Goal: Task Accomplishment & Management: Manage account settings

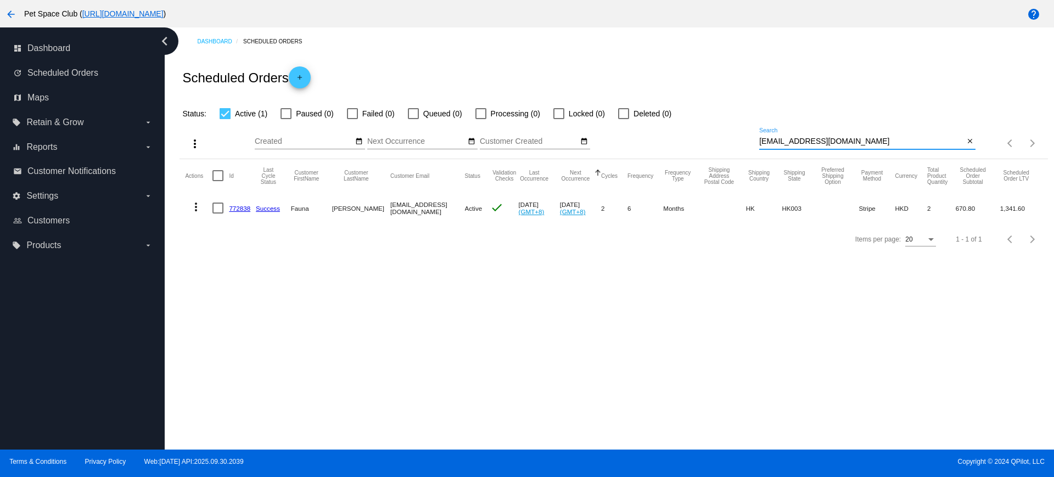
drag, startPoint x: 880, startPoint y: 141, endPoint x: 793, endPoint y: 140, distance: 87.3
click at [721, 136] on div "more_vert Oct Jan Feb Mar Apr 1" at bounding box center [613, 139] width 868 height 39
paste input "siuping1999@gmail.com"
type input "siuping1999@gmail.com"
drag, startPoint x: 759, startPoint y: 139, endPoint x: 714, endPoint y: 140, distance: 44.5
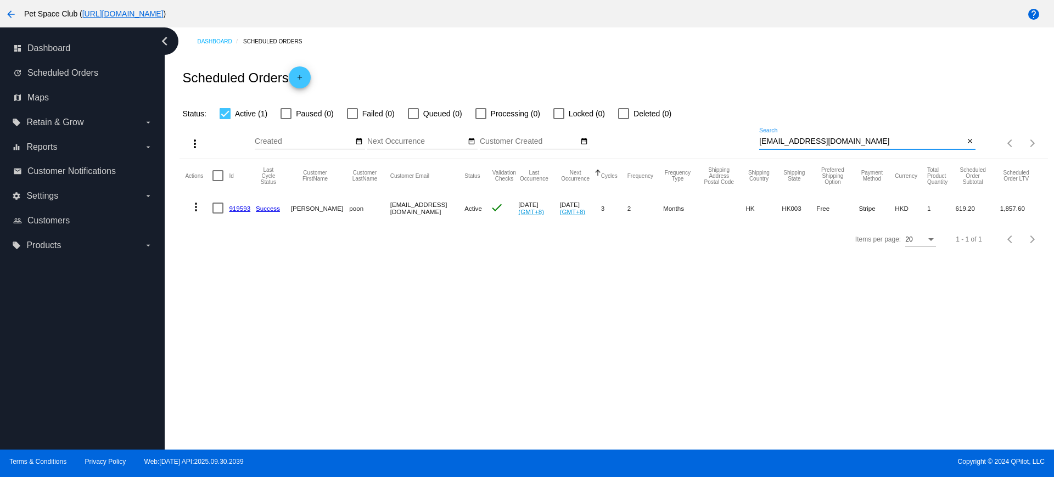
click at [714, 140] on div "more_vert Oct Jan Feb Mar Apr 1" at bounding box center [613, 139] width 868 height 39
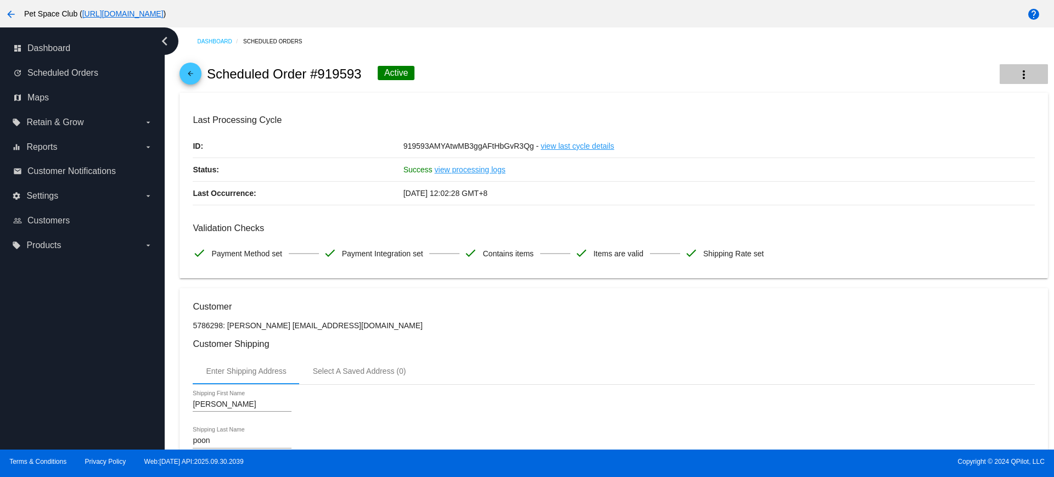
click at [1017, 76] on mat-icon "more_vert" at bounding box center [1023, 74] width 13 height 13
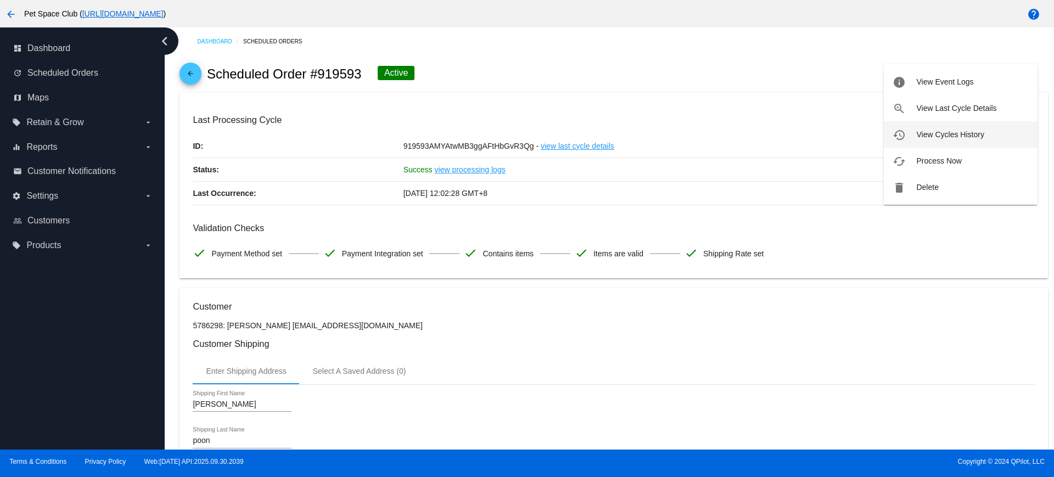
click at [929, 136] on span "View Cycles History" at bounding box center [950, 134] width 68 height 9
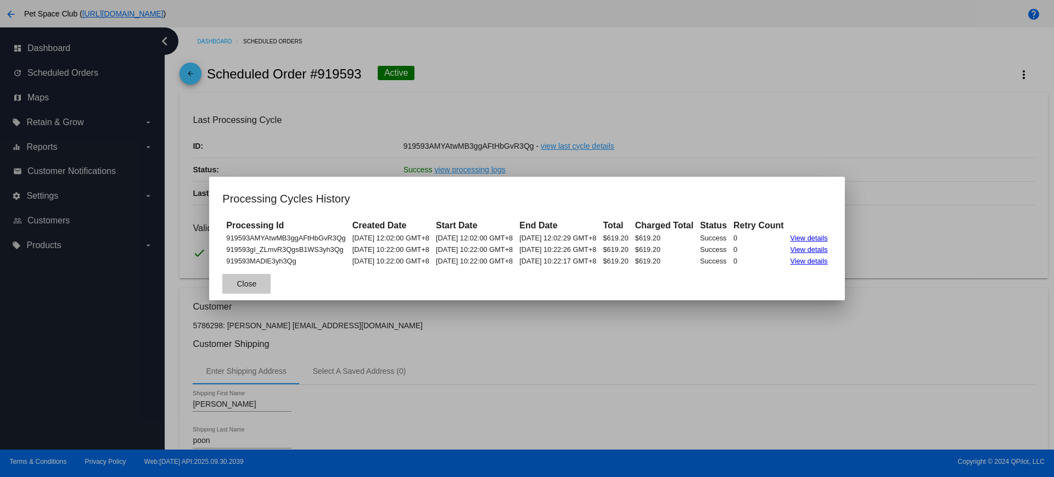
click at [237, 279] on span "Close" at bounding box center [247, 283] width 20 height 9
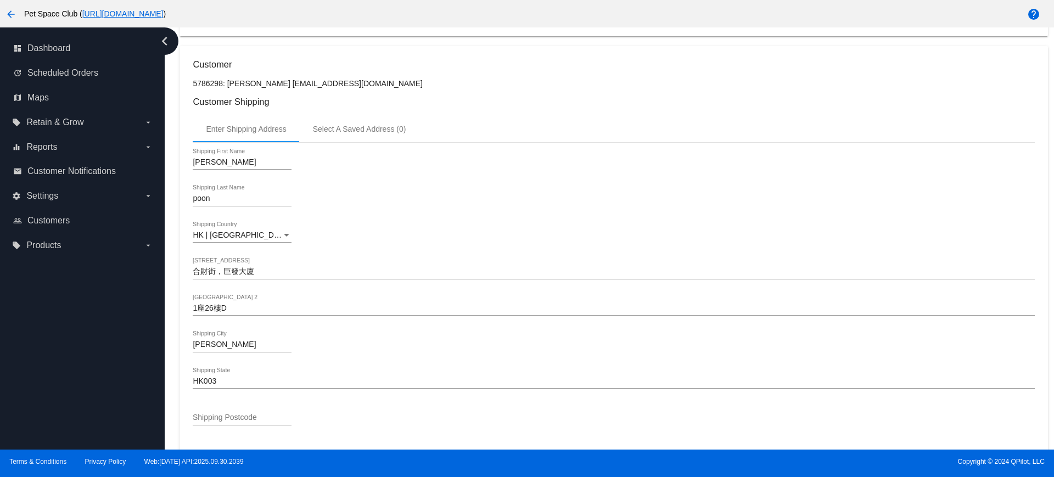
scroll to position [206, 0]
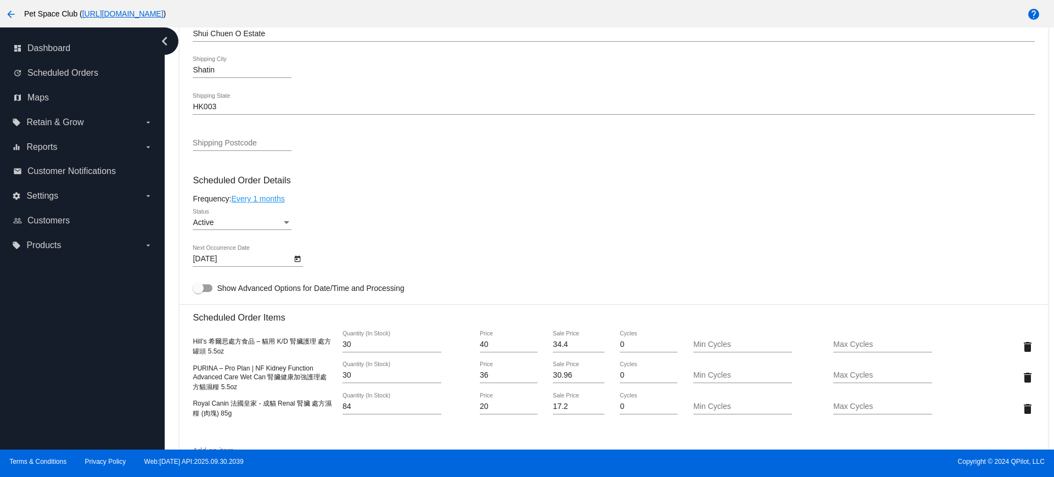
scroll to position [419, 0]
click at [297, 259] on icon "Open calendar" at bounding box center [298, 257] width 8 height 13
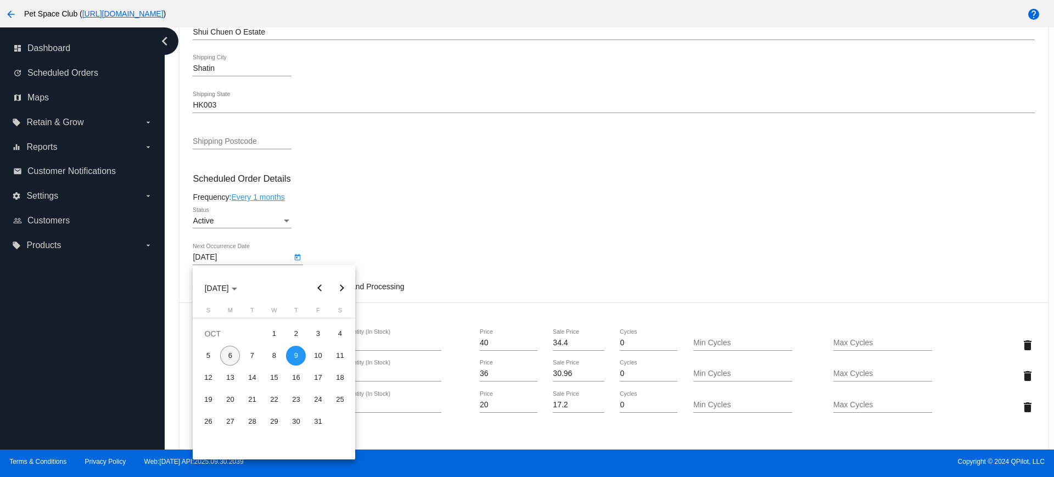
click at [230, 356] on div "6" at bounding box center [230, 356] width 20 height 20
type input "10/6/2025"
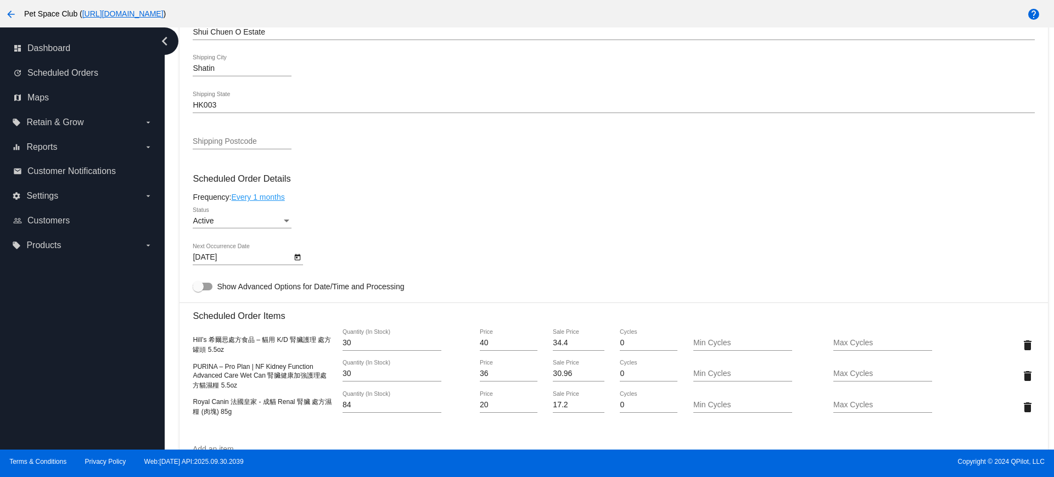
click at [425, 252] on div "10/6/2025 Next Occurrence Date" at bounding box center [613, 259] width 841 height 31
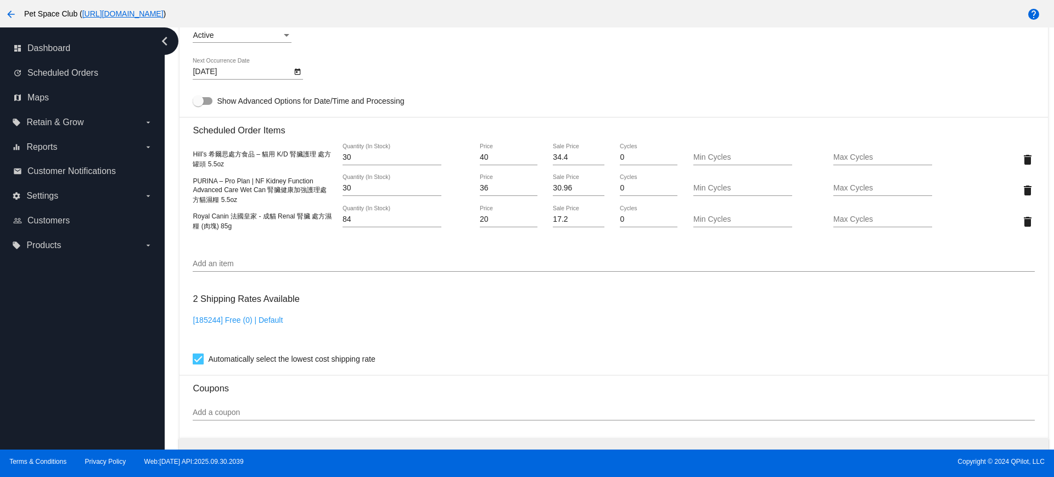
scroll to position [625, 0]
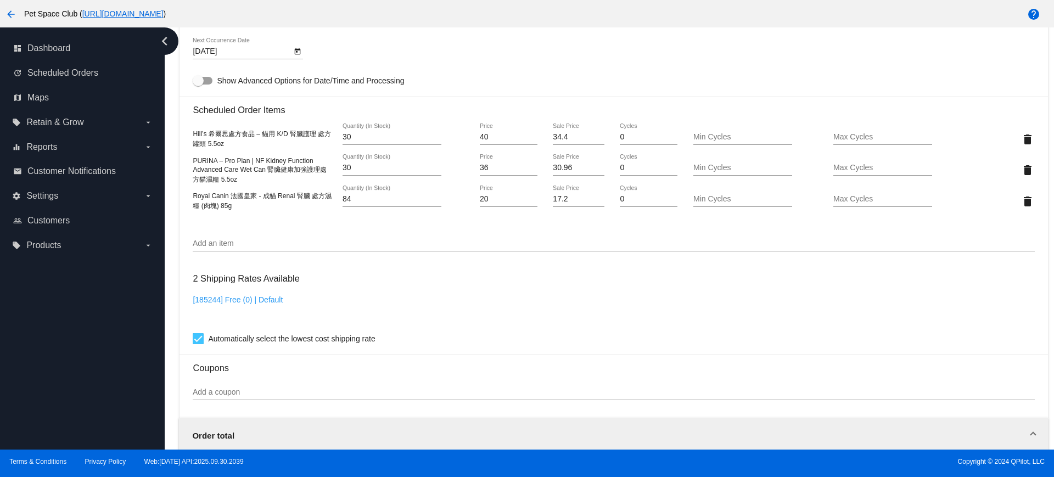
click at [128, 322] on div "dashboard Dashboard update Scheduled Orders map Maps local_offer Retain & Grow …" at bounding box center [82, 238] width 165 height 422
drag, startPoint x: 349, startPoint y: 135, endPoint x: 340, endPoint y: 135, distance: 8.8
click at [342, 135] on input "30" at bounding box center [391, 137] width 99 height 9
type input "35"
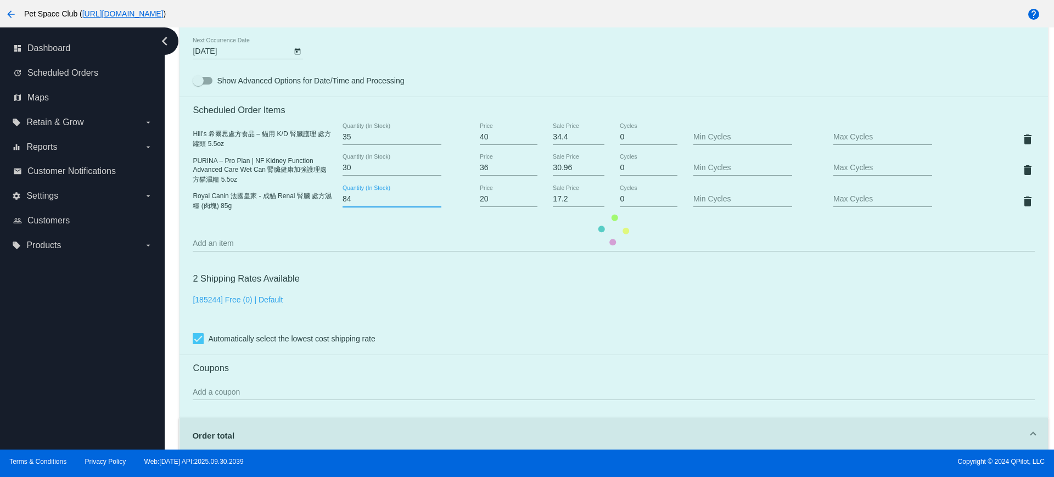
drag, startPoint x: 361, startPoint y: 200, endPoint x: 336, endPoint y: 199, distance: 25.3
click at [336, 199] on mat-card "Customer 4986960: Conny Shin connyshin@yahoo.com.hk Customer Shipping Enter Shi…" at bounding box center [613, 231] width 868 height 1332
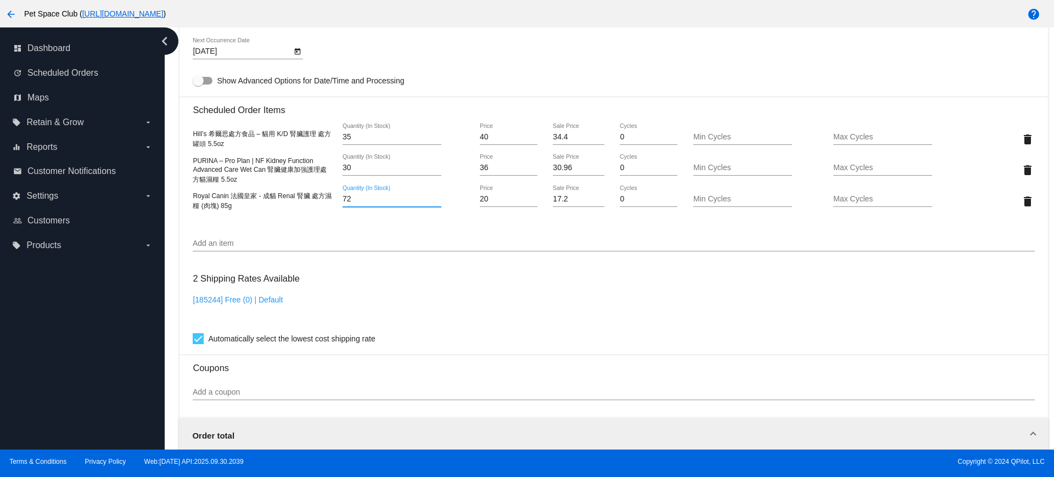
type input "72"
click at [136, 355] on div "dashboard Dashboard update Scheduled Orders map Maps local_offer Retain & Grow …" at bounding box center [82, 238] width 165 height 422
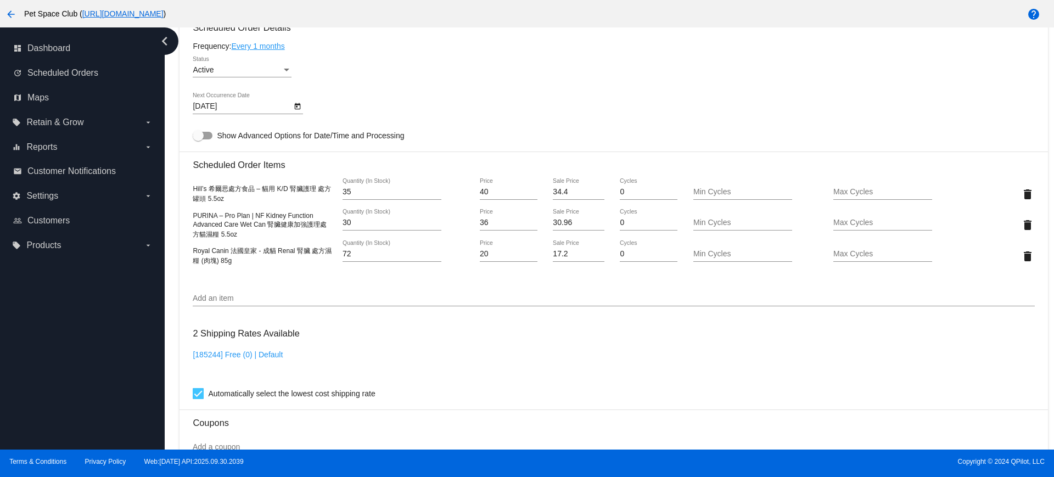
scroll to position [591, 0]
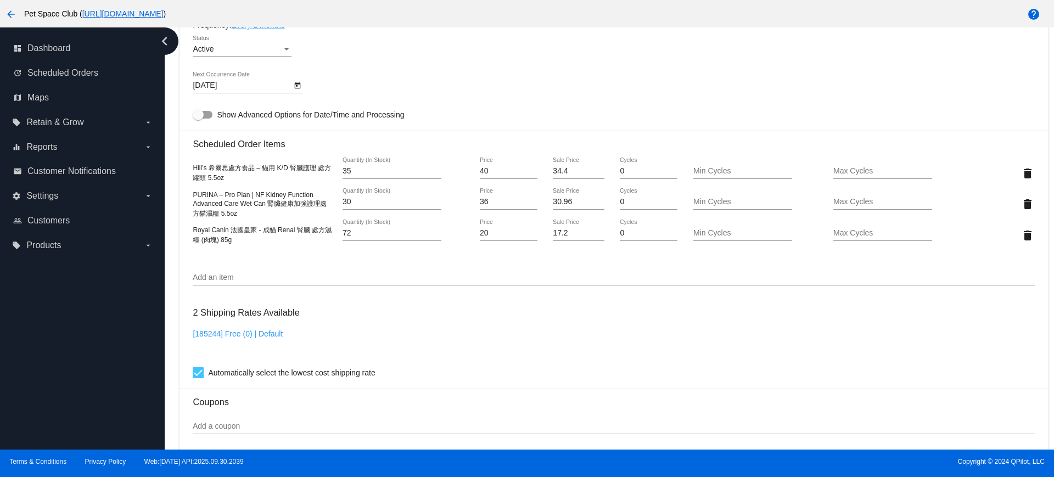
click at [114, 328] on div "dashboard Dashboard update Scheduled Orders map Maps local_offer Retain & Grow …" at bounding box center [82, 238] width 165 height 422
click at [136, 381] on div "dashboard Dashboard update Scheduled Orders map Maps local_offer Retain & Grow …" at bounding box center [82, 238] width 165 height 422
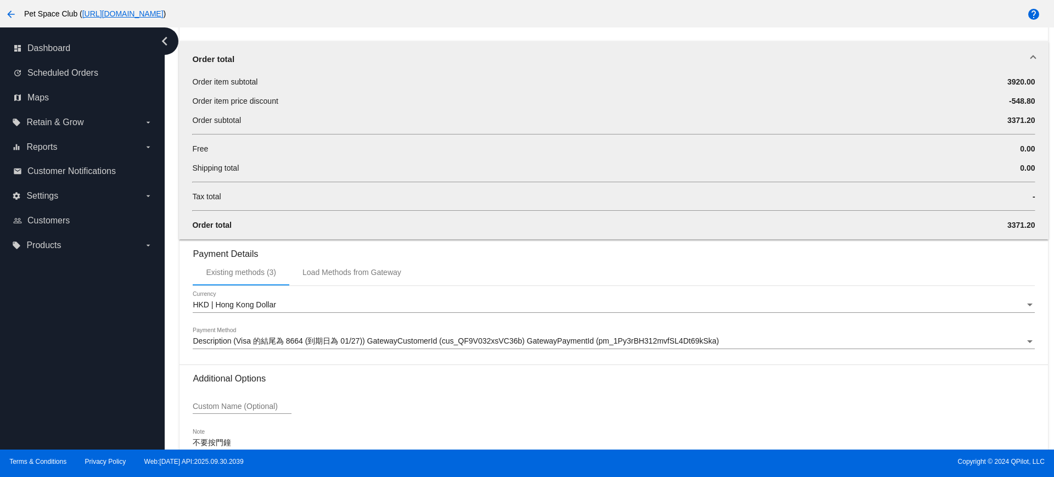
scroll to position [1071, 0]
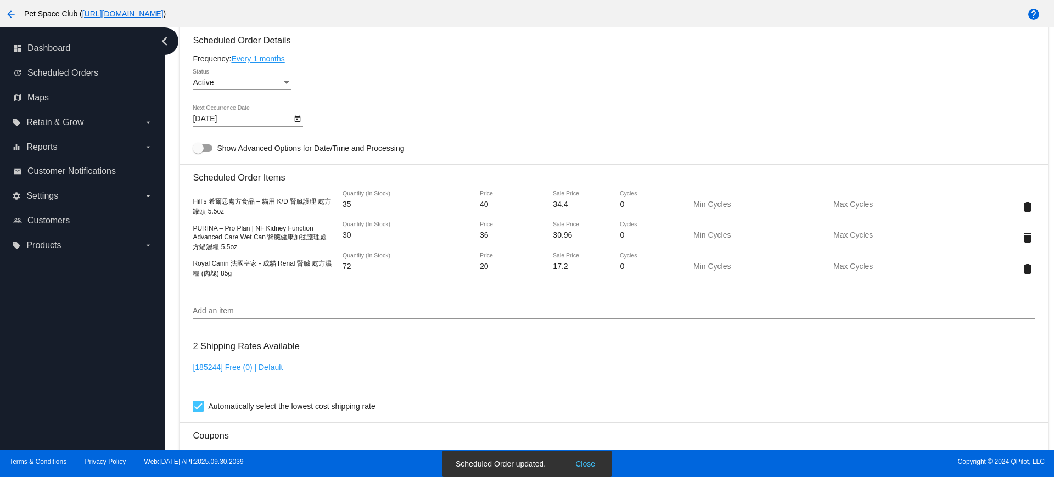
scroll to position [522, 0]
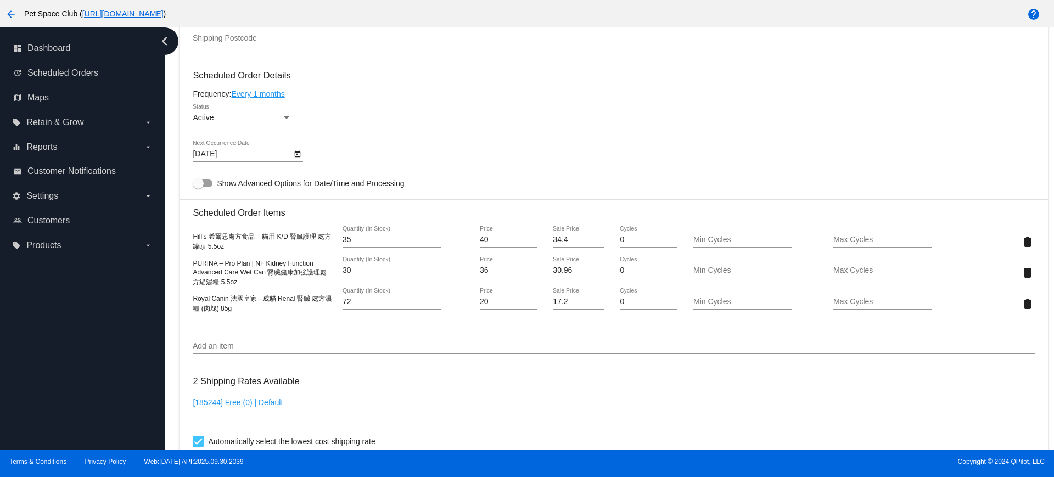
drag, startPoint x: 171, startPoint y: 330, endPoint x: 188, endPoint y: 304, distance: 31.8
click at [171, 330] on div "Dashboard Scheduled Orders arrow_back Scheduled Order #1017334 Active more_vert…" at bounding box center [609, 238] width 889 height 422
drag, startPoint x: 210, startPoint y: 239, endPoint x: 227, endPoint y: 246, distance: 18.5
click at [227, 246] on mat-card "Customer 4986960: Conny Shin connyshin@yahoo.com.hk Customer Shipping Enter Shi…" at bounding box center [613, 333] width 868 height 1332
copy span "Hill’s 希爾思處方食品 – 貓用 K/D 腎臟護理 處方罐頭 5.5oz"
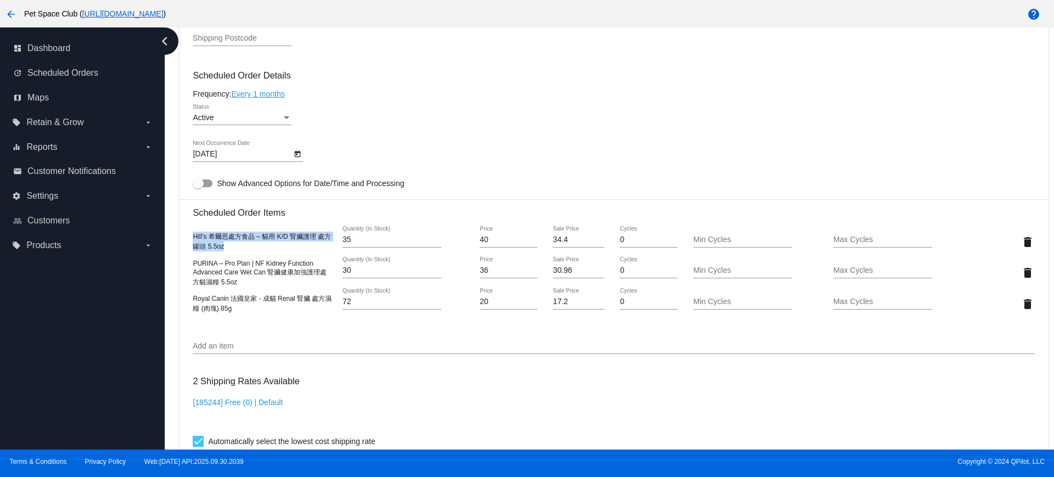
click at [161, 340] on div "dashboard Dashboard update Scheduled Orders map Maps local_offer Retain & Grow …" at bounding box center [82, 238] width 165 height 422
click at [122, 388] on div "dashboard Dashboard update Scheduled Orders map Maps local_offer Retain & Grow …" at bounding box center [82, 238] width 165 height 422
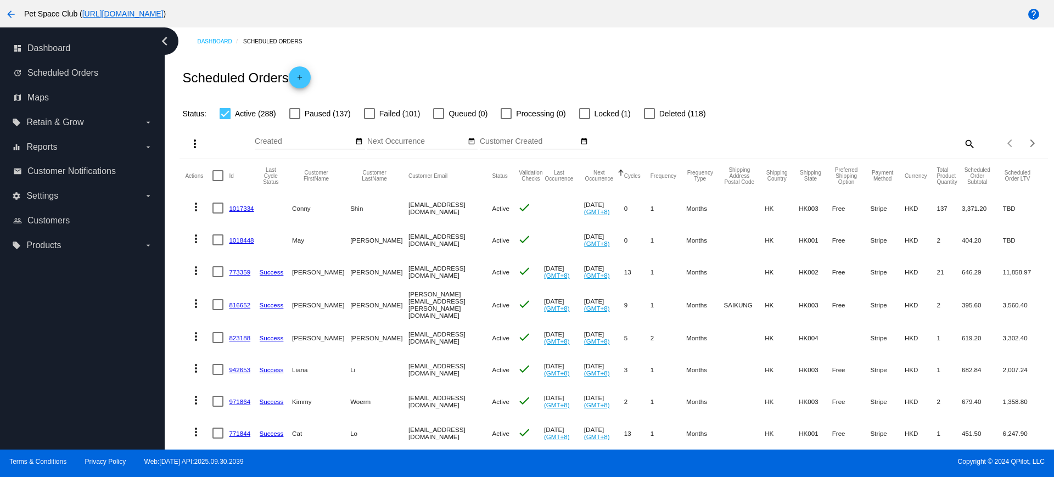
drag, startPoint x: 156, startPoint y: 309, endPoint x: 176, endPoint y: 249, distance: 63.2
click at [156, 309] on div "dashboard Dashboard update Scheduled Orders map Maps local_offer Retain & Grow …" at bounding box center [82, 238] width 165 height 422
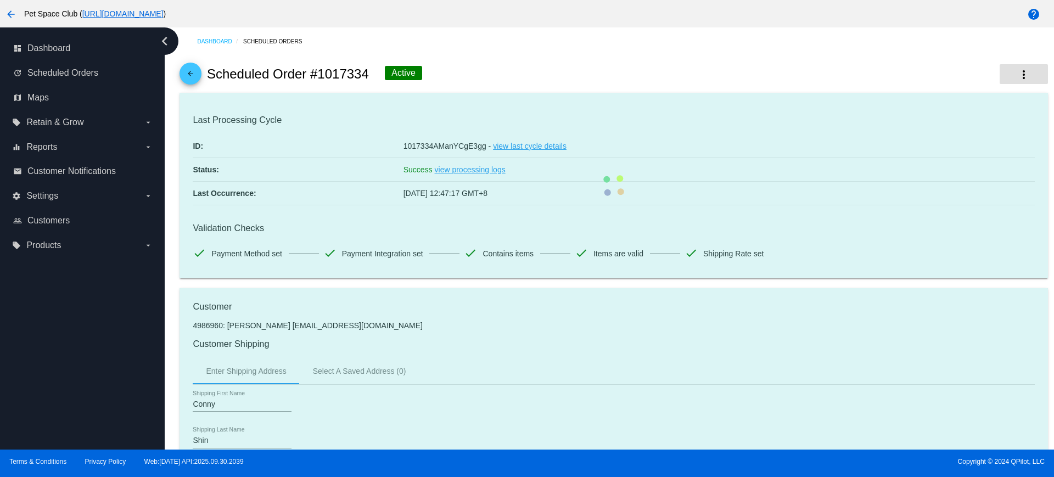
click at [1017, 72] on mat-icon "more_vert" at bounding box center [1023, 74] width 13 height 13
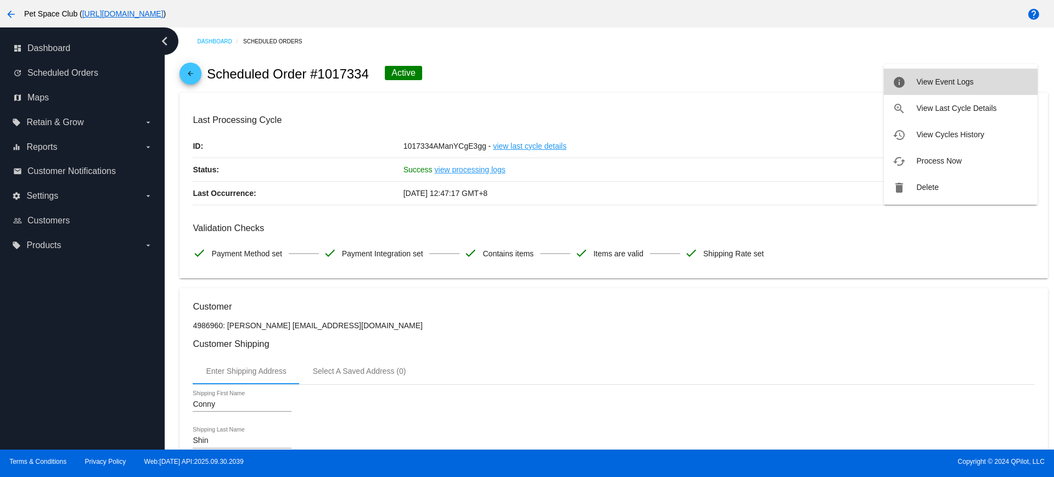
click at [953, 76] on button "info View Event Logs" at bounding box center [961, 82] width 154 height 26
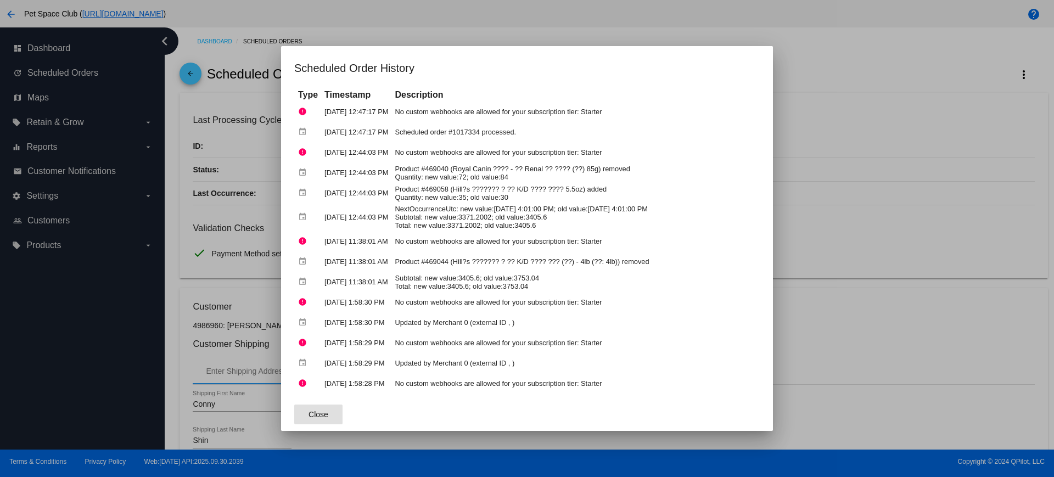
drag, startPoint x: 850, startPoint y: 91, endPoint x: 876, endPoint y: 94, distance: 26.6
click at [850, 90] on div at bounding box center [527, 238] width 1054 height 477
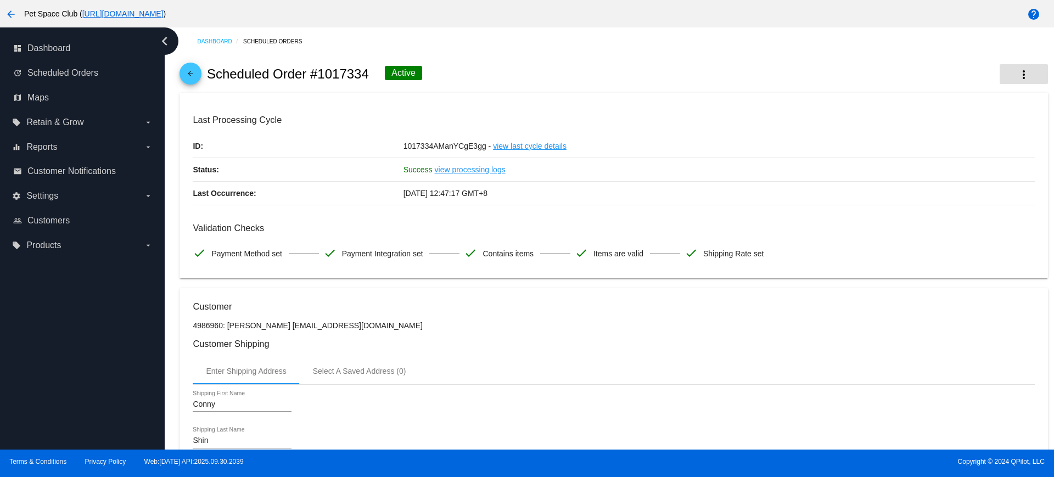
click at [1003, 73] on button "more_vert" at bounding box center [1023, 74] width 48 height 20
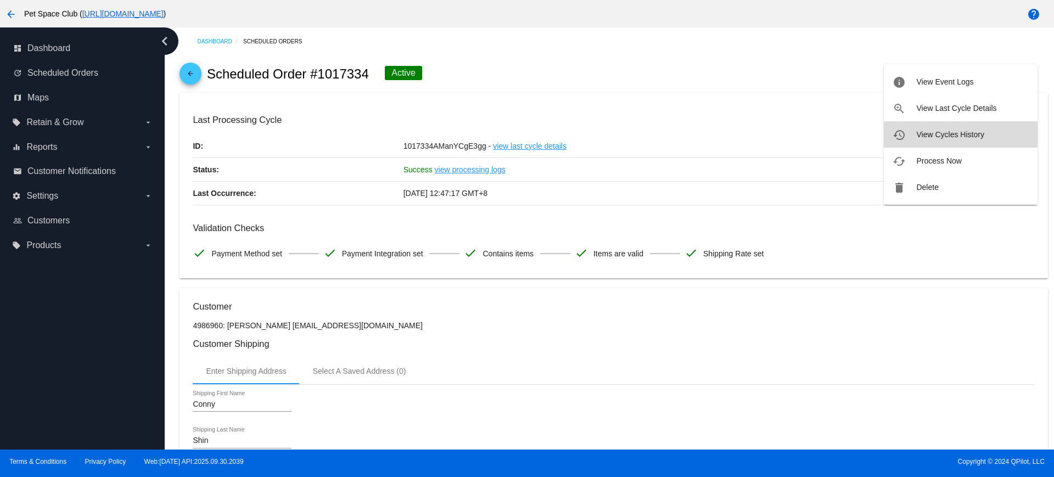
click at [942, 138] on span "View Cycles History" at bounding box center [950, 134] width 68 height 9
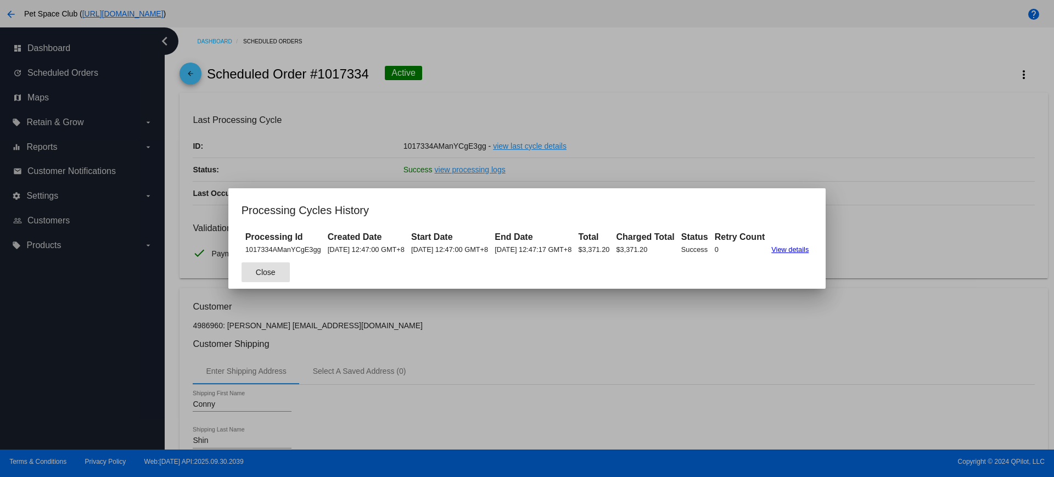
click at [259, 273] on button "Close" at bounding box center [266, 272] width 48 height 20
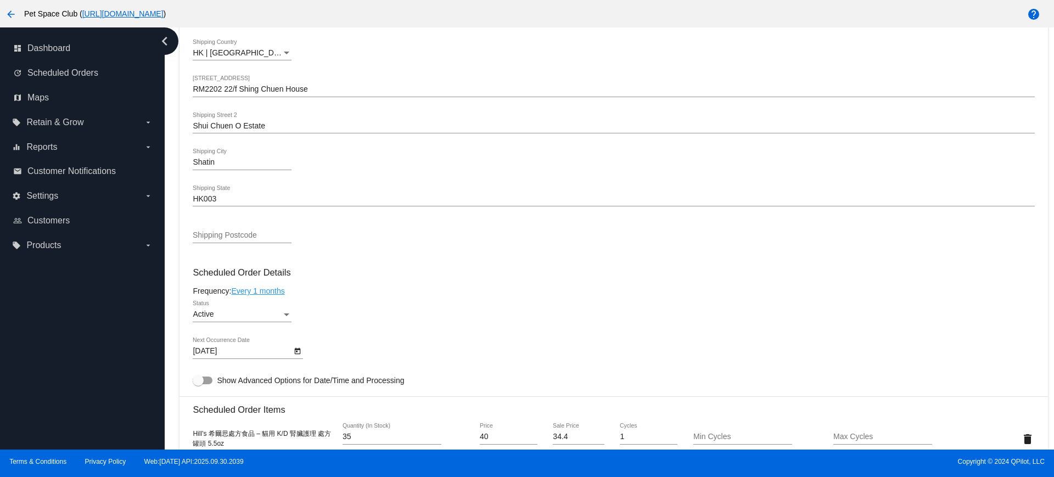
scroll to position [549, 0]
